Goal: Task Accomplishment & Management: Use online tool/utility

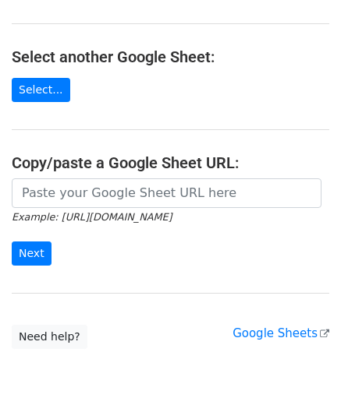
scroll to position [156, 0]
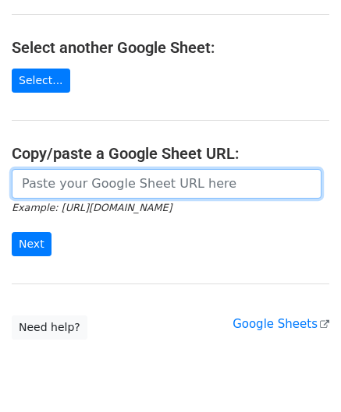
click at [67, 182] on input "url" at bounding box center [166, 184] width 309 height 30
paste input "[URL][DOMAIN_NAME]"
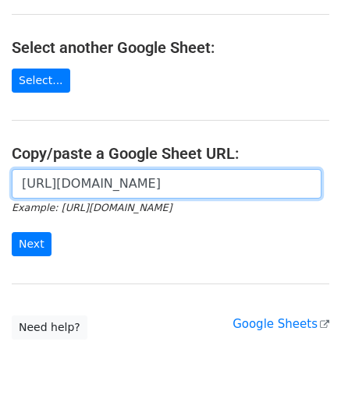
scroll to position [0, 338]
type input "[URL][DOMAIN_NAME]"
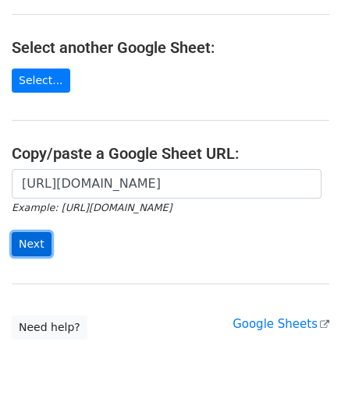
click at [44, 244] on input "Next" at bounding box center [32, 244] width 40 height 24
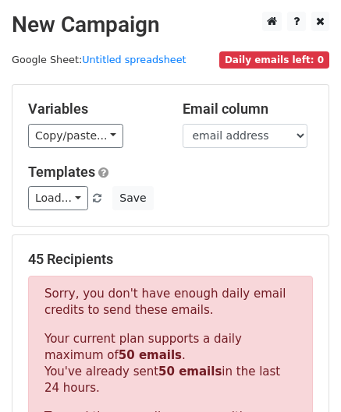
scroll to position [526, 0]
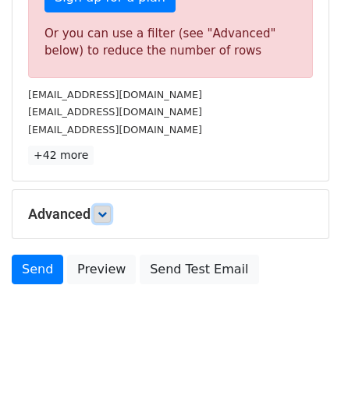
drag, startPoint x: 103, startPoint y: 214, endPoint x: 111, endPoint y: 216, distance: 7.9
click at [103, 214] on icon at bounding box center [101, 214] width 9 height 9
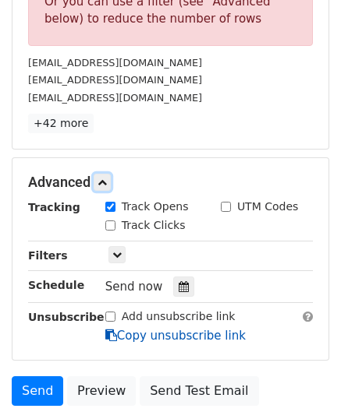
scroll to position [672, 0]
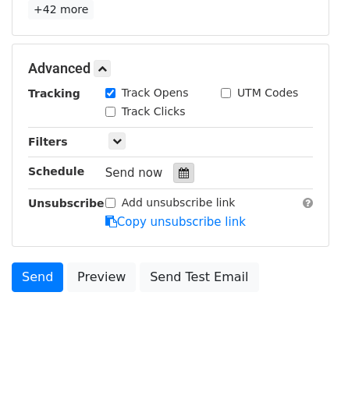
click at [181, 170] on div at bounding box center [183, 173] width 21 height 20
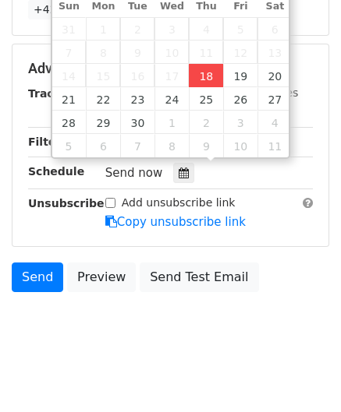
type input "2025-09-18 12:00"
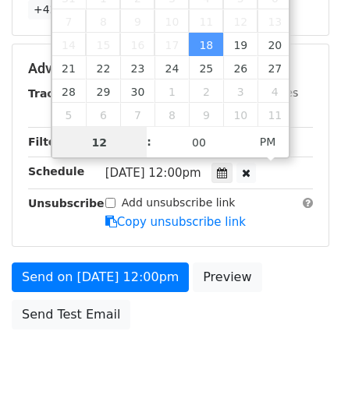
paste input "5"
type input "5"
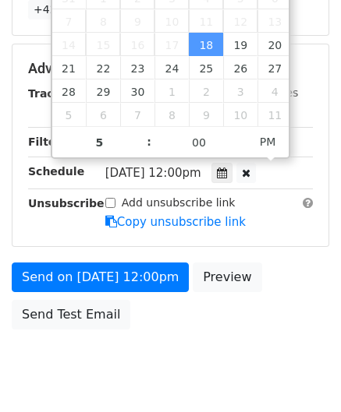
type input "2025-09-18 17:00"
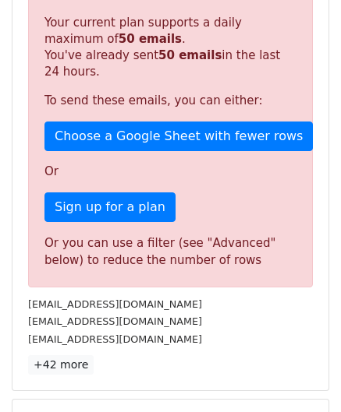
scroll to position [672, 0]
